Goal: Transaction & Acquisition: Purchase product/service

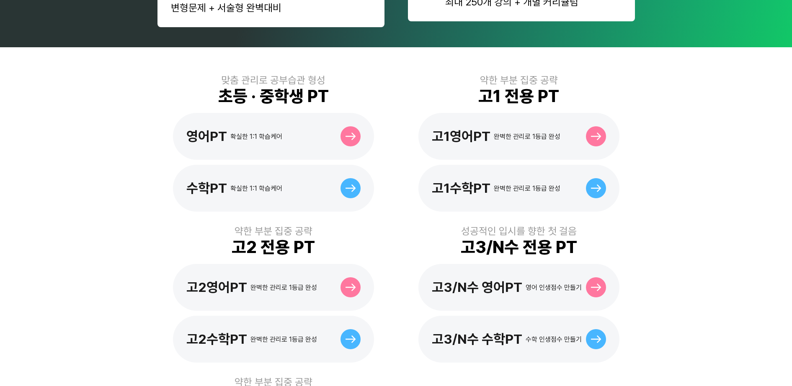
scroll to position [157, 0]
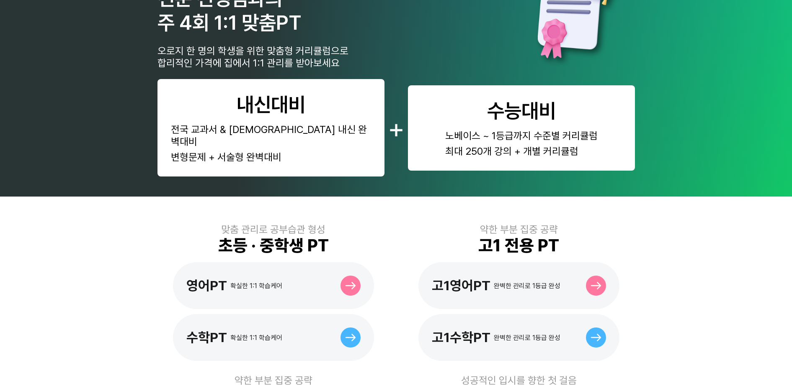
scroll to position [105, 0]
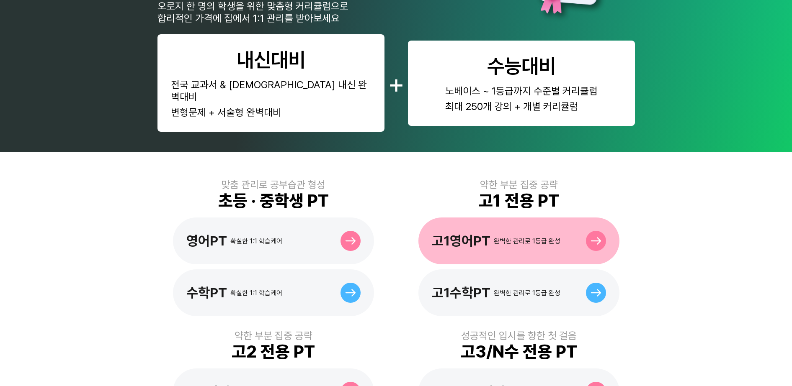
click at [539, 242] on div "고1영어PT 완벽한 관리로 1등급 완성" at bounding box center [518, 241] width 201 height 47
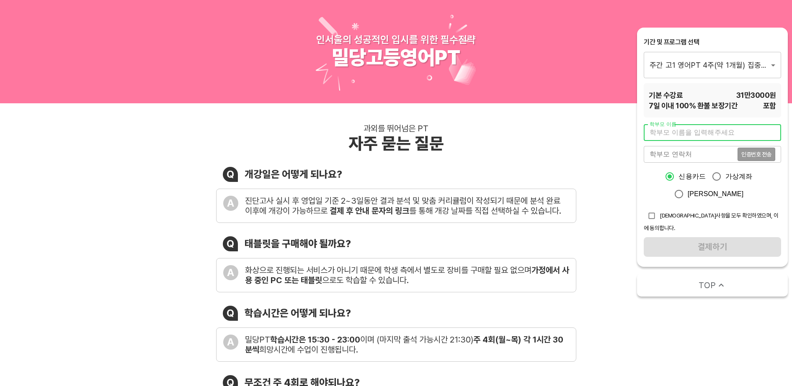
click at [673, 134] on input "text" at bounding box center [712, 132] width 137 height 17
click at [592, 121] on div "과외를 뛰어넘은 PT 자주 묻는 질문 Q 개강일은 어떻게 되나요? A 진단고사 실시 후 영업일 기준 2~3일동안 결과 분석 및 맞춤 커리큘럼이…" at bounding box center [396, 317] width 792 height 428
click at [696, 129] on input "text" at bounding box center [712, 132] width 137 height 17
type input "D"
type input "이은진"
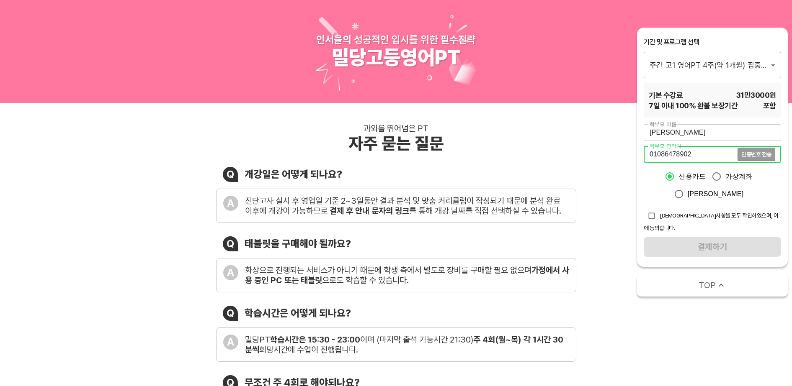
type input "01086478902"
click at [759, 146] on div "01086478902 인증번호 전송 학부모 연락처" at bounding box center [712, 154] width 137 height 17
click at [718, 179] on input "가상계좌" at bounding box center [717, 177] width 18 height 18
radio input "true"
click at [653, 216] on input "checkbox" at bounding box center [652, 216] width 16 height 16
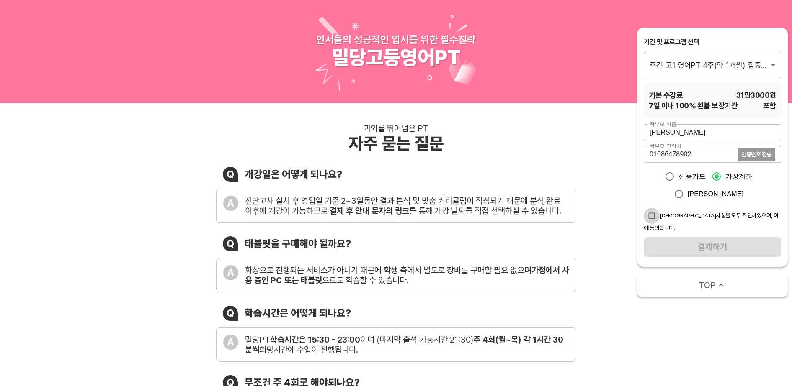
checkbox input "true"
click at [672, 136] on input "이은진" at bounding box center [712, 132] width 137 height 17
click at [752, 157] on span "인증번호 전송" at bounding box center [756, 155] width 30 height 6
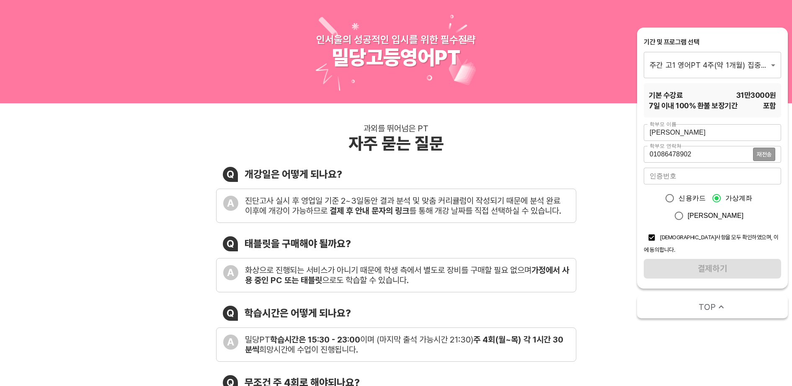
click at [703, 177] on input "number" at bounding box center [712, 176] width 137 height 17
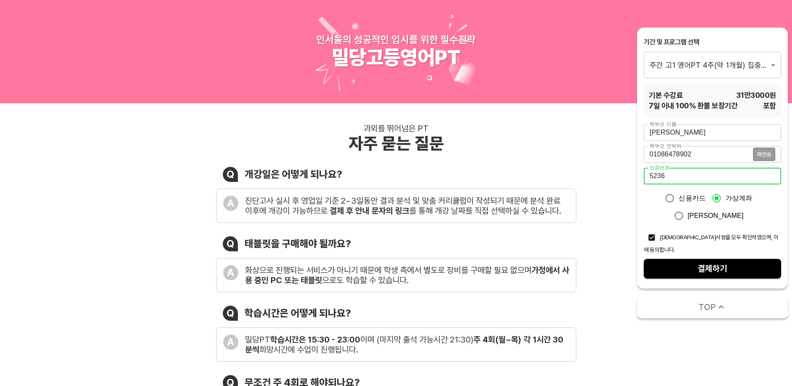
type input "5236"
click at [717, 262] on span "결제하기" at bounding box center [712, 269] width 124 height 15
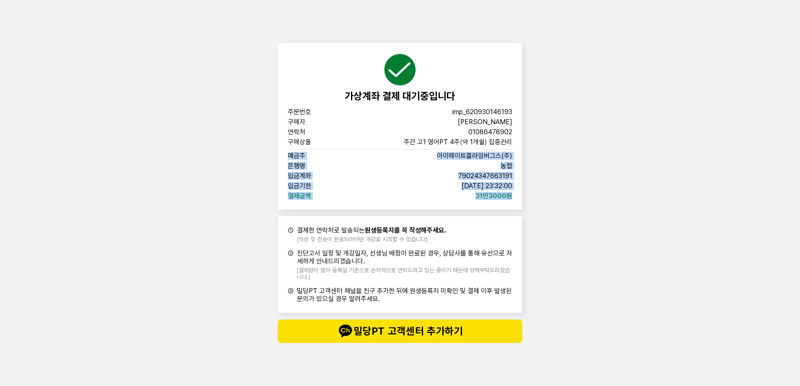
drag, startPoint x: 286, startPoint y: 157, endPoint x: 548, endPoint y: 201, distance: 265.7
click at [548, 201] on div "가상계좌 결제 대기중입니다 주문번호 imp_620930146193 구매자 이은진 연락처 01086478902 구매상품 주간 고1 영어PT 4주…" at bounding box center [400, 193] width 800 height 386
copy div "예금주 아이헤이트플라잉버그스(주) 은행명 농협 입금계좌 79024347663191 입금기한 2025-08-12 23:32:00 결제금액 31만…"
